Goal: Task Accomplishment & Management: Manage account settings

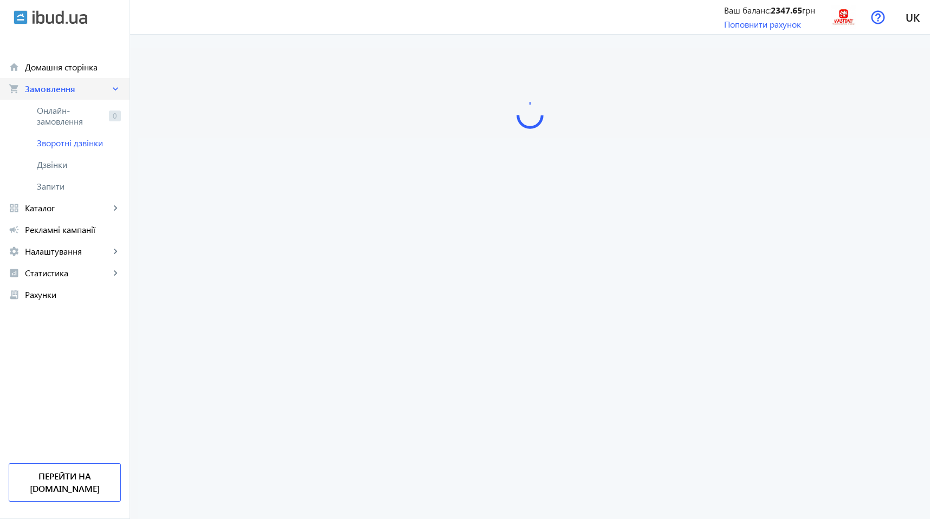
click at [68, 84] on span "Замовлення" at bounding box center [67, 88] width 85 height 11
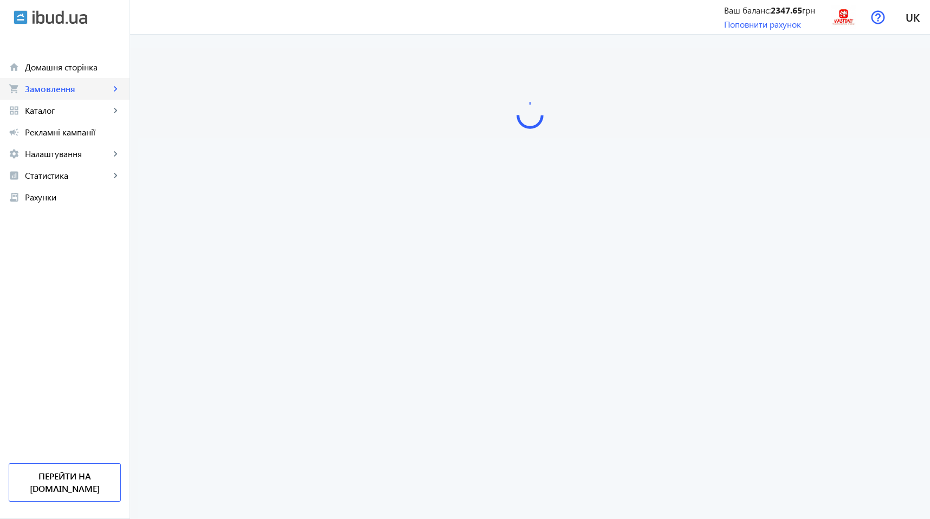
click at [68, 84] on span "Замовлення" at bounding box center [67, 88] width 85 height 11
